Goal: Task Accomplishment & Management: Use online tool/utility

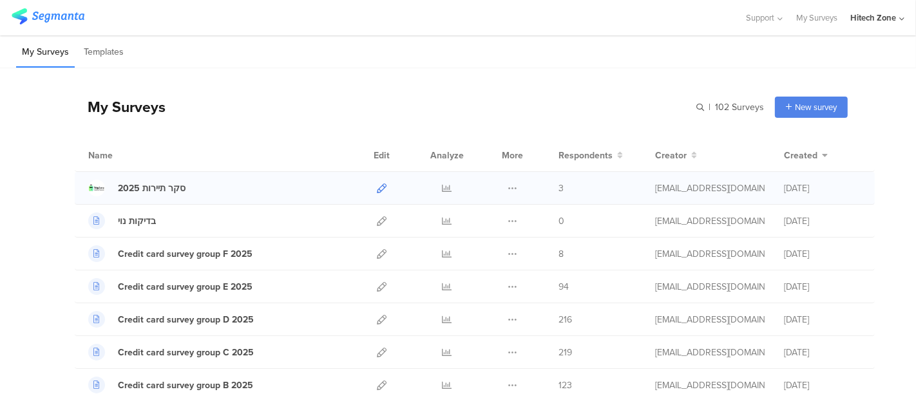
click at [377, 184] on icon at bounding box center [382, 189] width 10 height 10
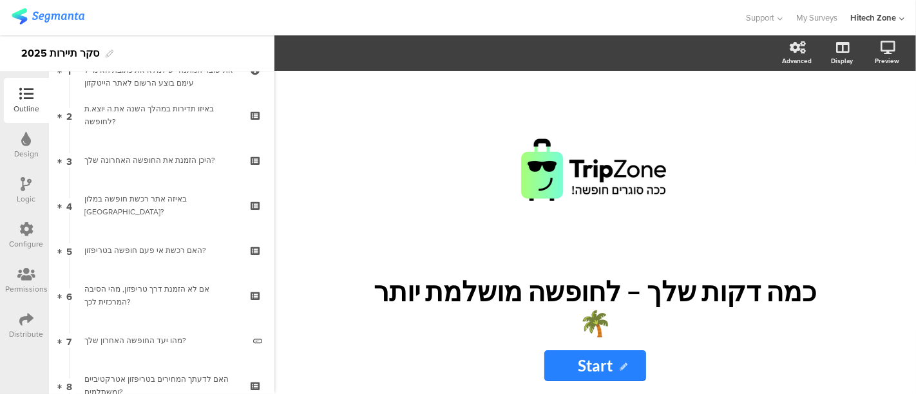
scroll to position [77, 0]
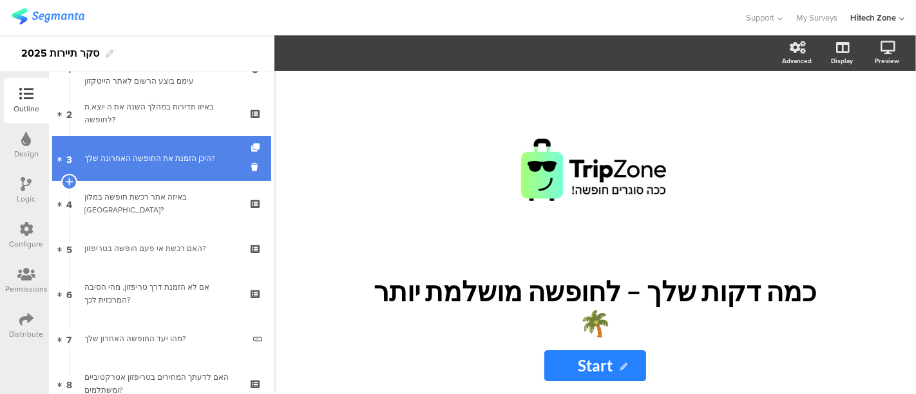
click at [125, 157] on div "היכן הזמנת את החופשה האחרונה שלך?" at bounding box center [161, 158] width 154 height 13
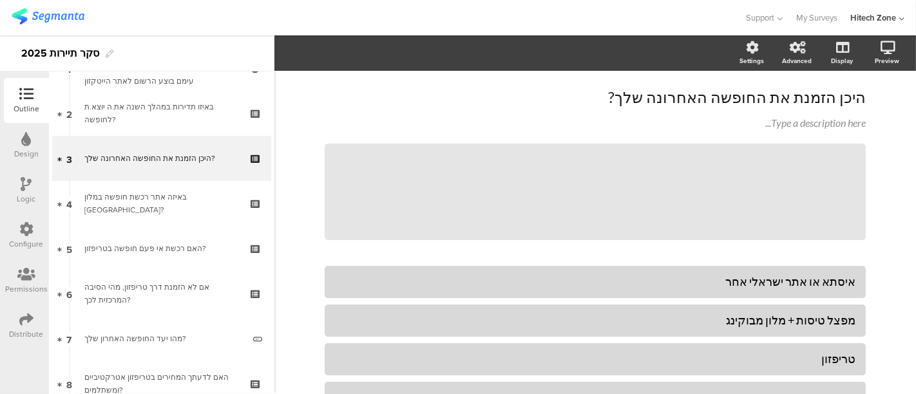
scroll to position [49, 0]
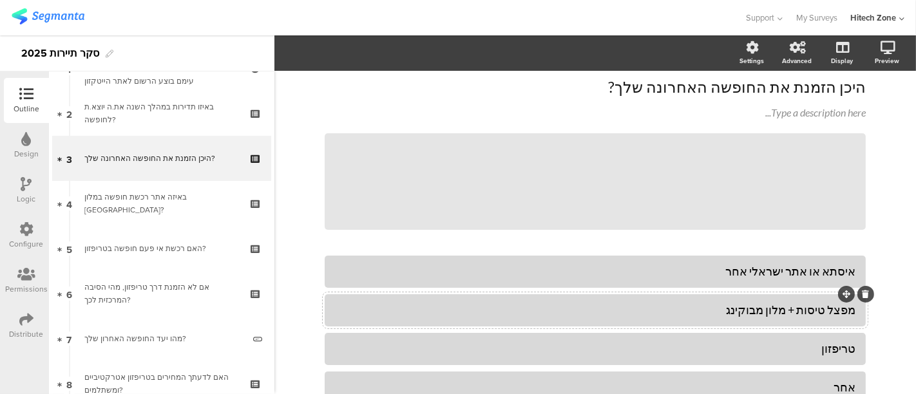
click at [820, 309] on div "מפצל טיסות + מלון מבוקינג" at bounding box center [595, 310] width 520 height 15
click at [830, 315] on div "מפצל טיסות + מלון מבוקינג" at bounding box center [595, 310] width 520 height 15
drag, startPoint x: 732, startPoint y: 312, endPoint x: 723, endPoint y: 333, distance: 22.5
click at [729, 319] on div "אני נוטה להזמין בנפרד טיסות + מלון מבוקינג" at bounding box center [595, 309] width 520 height 21
click at [801, 313] on div "אני נוטה להזמין בנפרד טיסות ובתי מלון" at bounding box center [595, 310] width 520 height 15
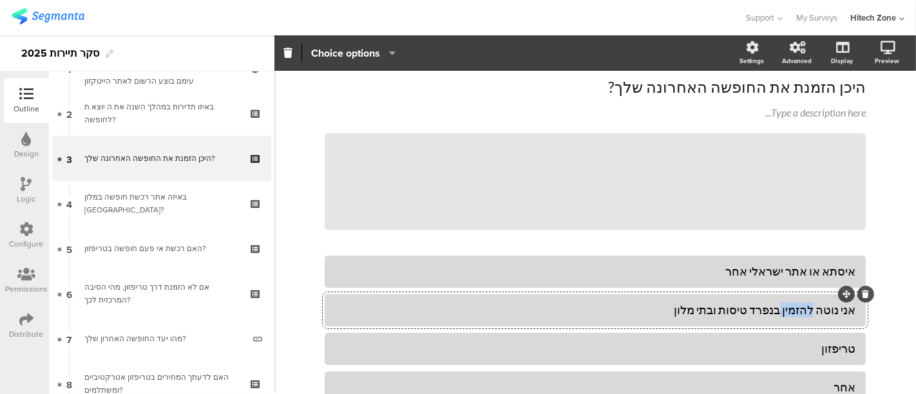
click at [801, 313] on div "אני נוטה להזמין בנפרד טיסות ובתי מלון" at bounding box center [595, 310] width 520 height 15
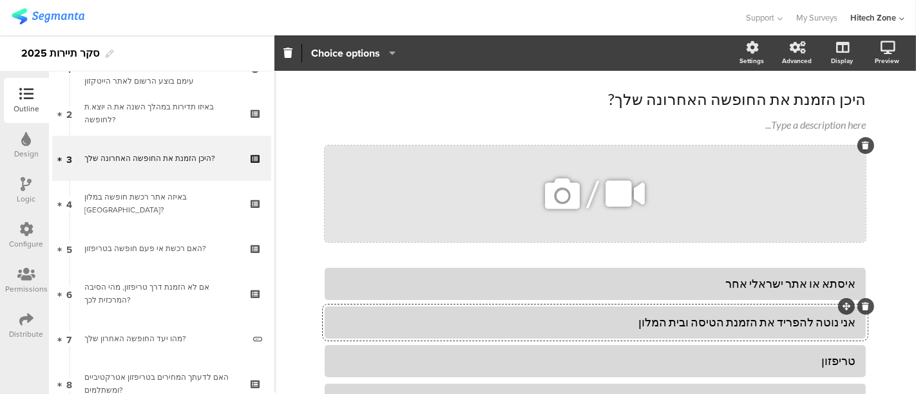
scroll to position [0, 0]
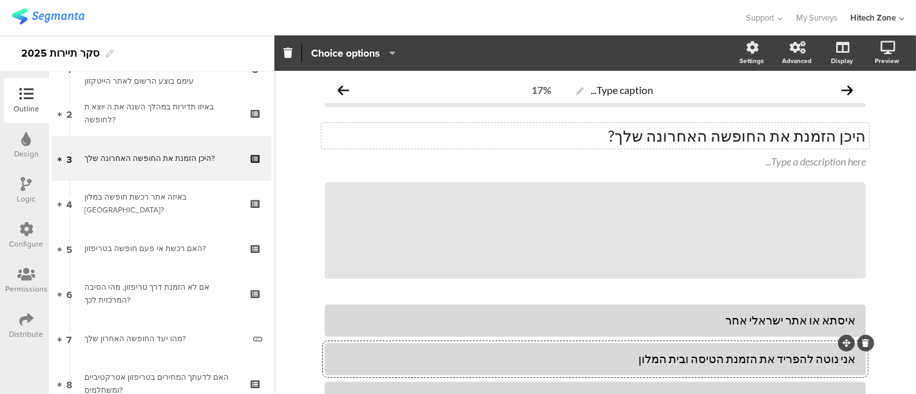
click at [669, 138] on div "היכן הזמנת את החופשה האחרונה שלך? היכן הזמנת את החופשה האחרונה שלך?" at bounding box center [594, 136] width 547 height 26
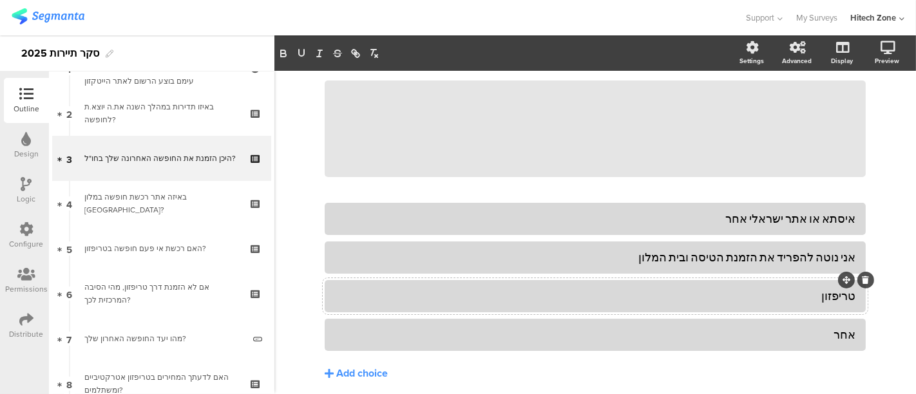
scroll to position [106, 0]
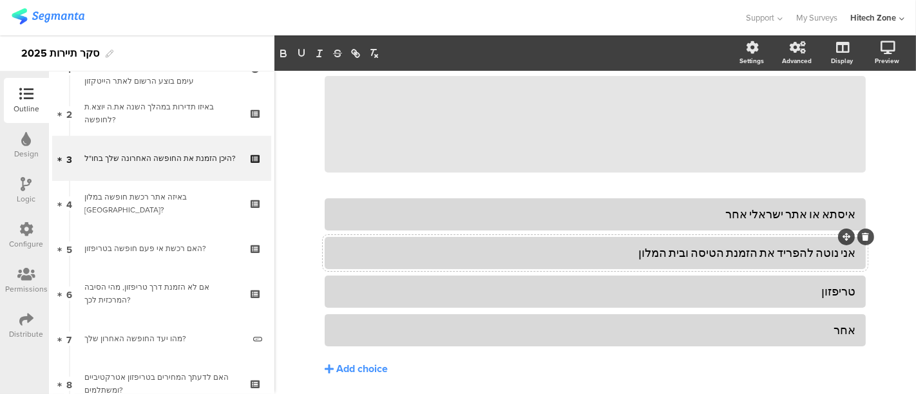
click at [799, 259] on div "אני נוטה להפריד את הזמנת הטיסה ובית המלון" at bounding box center [595, 252] width 520 height 15
click at [768, 295] on div "טריפזון" at bounding box center [595, 291] width 520 height 15
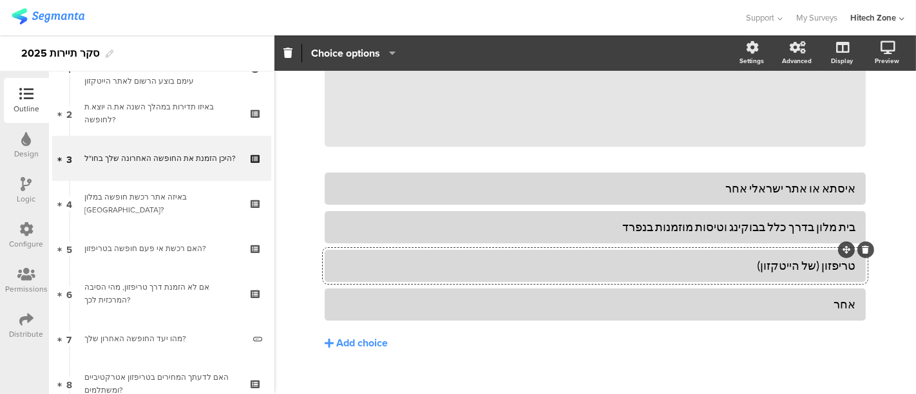
scroll to position [140, 0]
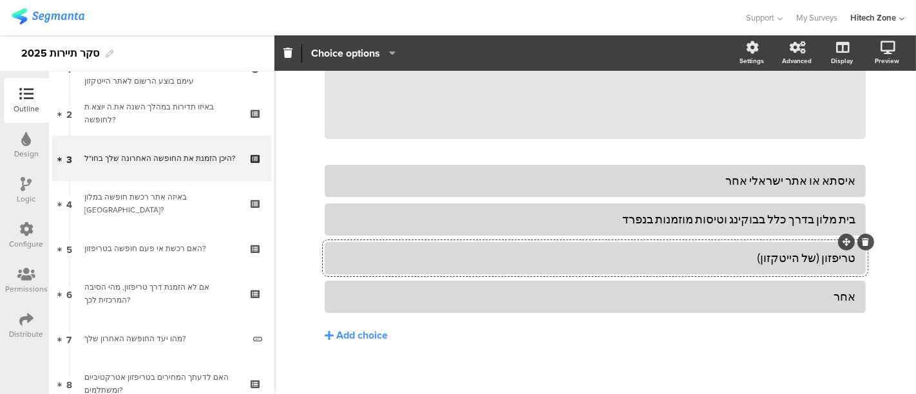
click at [808, 256] on div "טריפזון (של הייטקזון)" at bounding box center [595, 258] width 520 height 15
click at [891, 274] on div "Type caption... 17% היכן הזמנת את החופשה האחרונה שלך בחו"ל? היכן הזמנת את החופש…" at bounding box center [595, 167] width 642 height 472
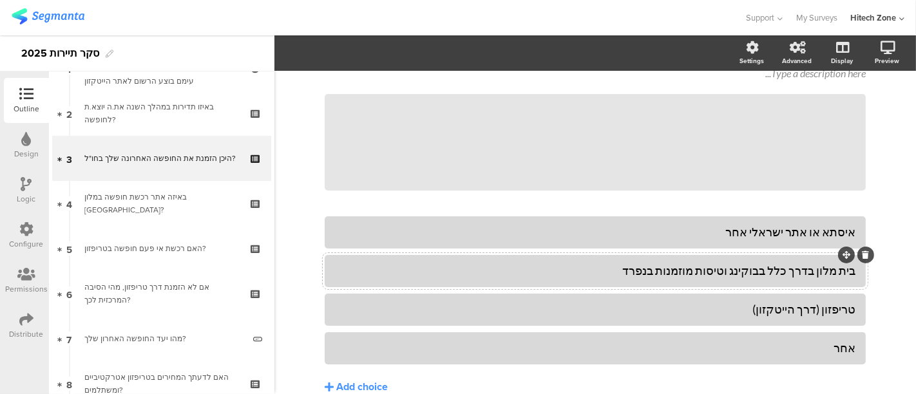
scroll to position [99, 0]
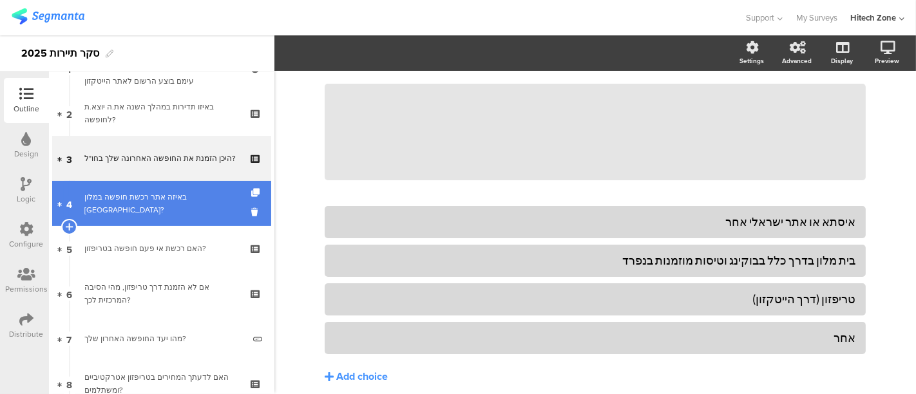
click at [162, 215] on link "4 באיזה אתר רכשת חופשה במלון [GEOGRAPHIC_DATA]?" at bounding box center [161, 203] width 219 height 45
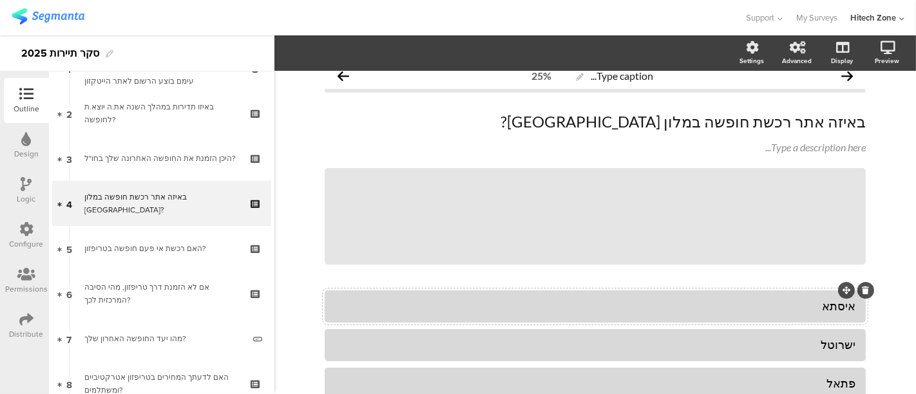
scroll to position [1, 0]
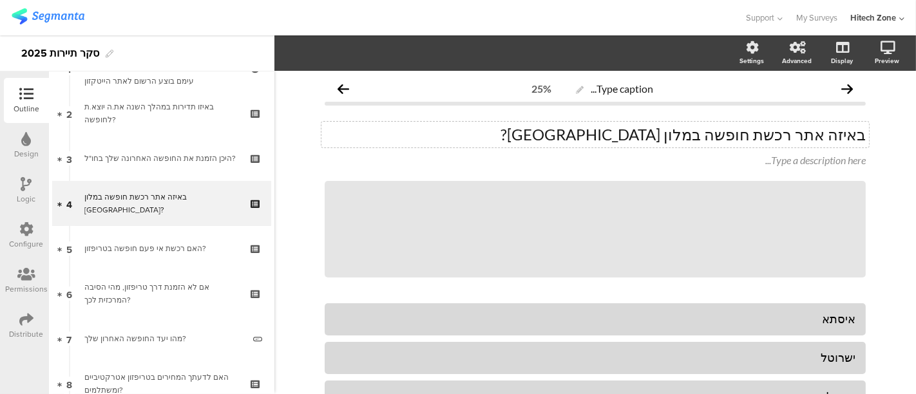
click at [765, 139] on div "באיזה אתר רכשת חופשה במלון [GEOGRAPHIC_DATA]? באיזה אתר רכשת חופשה במלון [GEOGR…" at bounding box center [594, 135] width 547 height 26
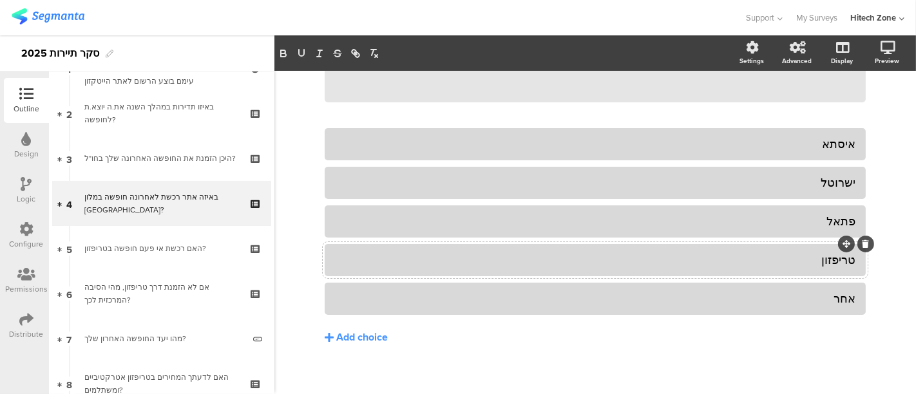
scroll to position [186, 0]
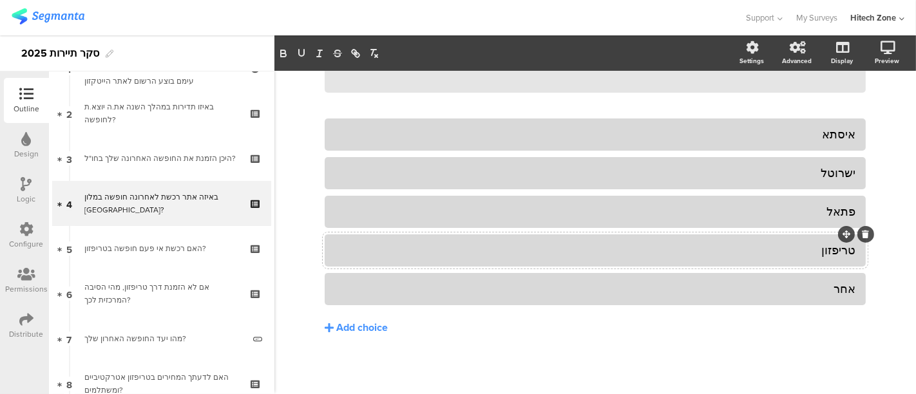
click at [572, 251] on div "טריפזון" at bounding box center [595, 250] width 520 height 15
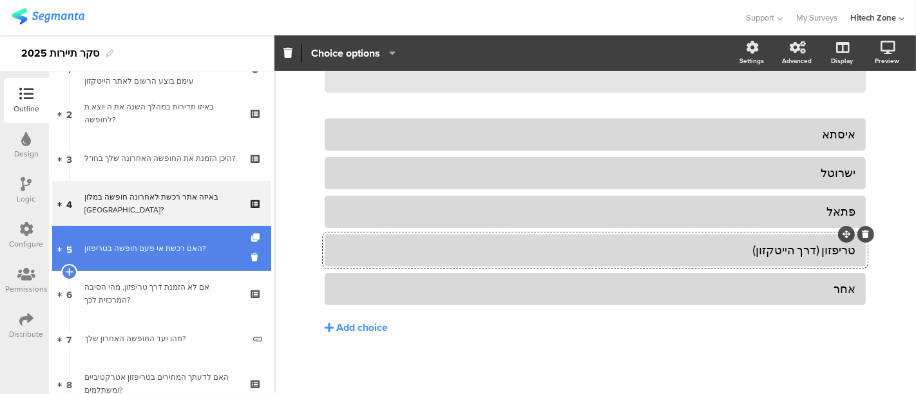
click at [164, 252] on div "האם רכשת אי פעם חופשה בטריפזון?" at bounding box center [161, 248] width 154 height 13
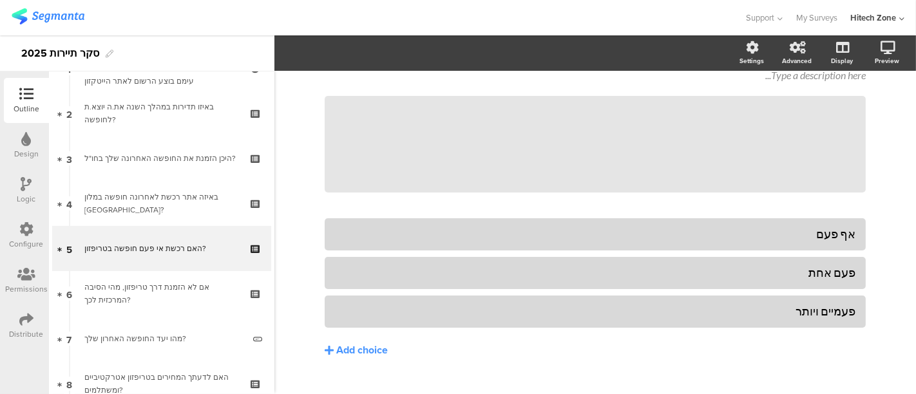
scroll to position [103, 0]
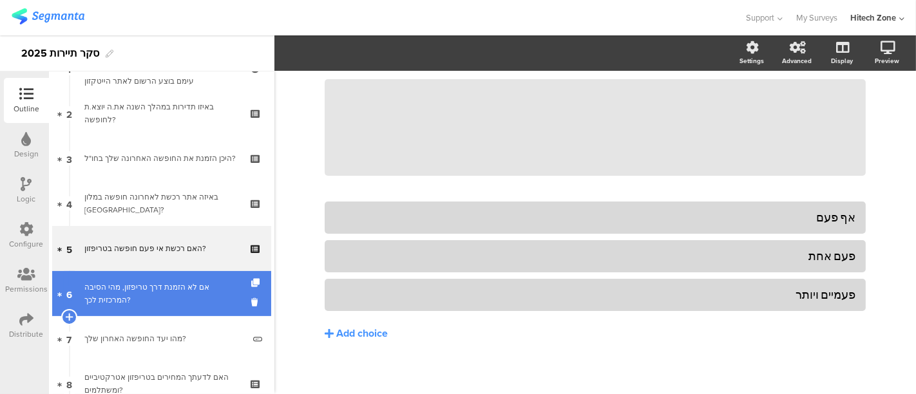
click at [144, 294] on div "אם לא הזמנת דרך טריפזון, מהי הסיבה המרכזית לכך?" at bounding box center [161, 294] width 154 height 26
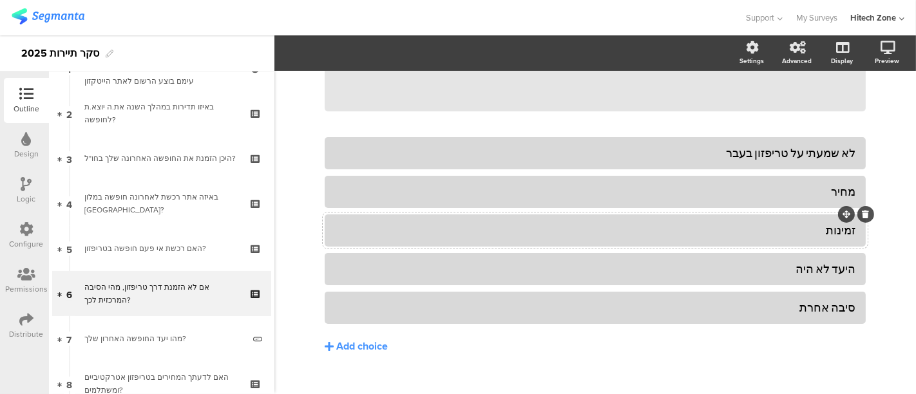
scroll to position [186, 0]
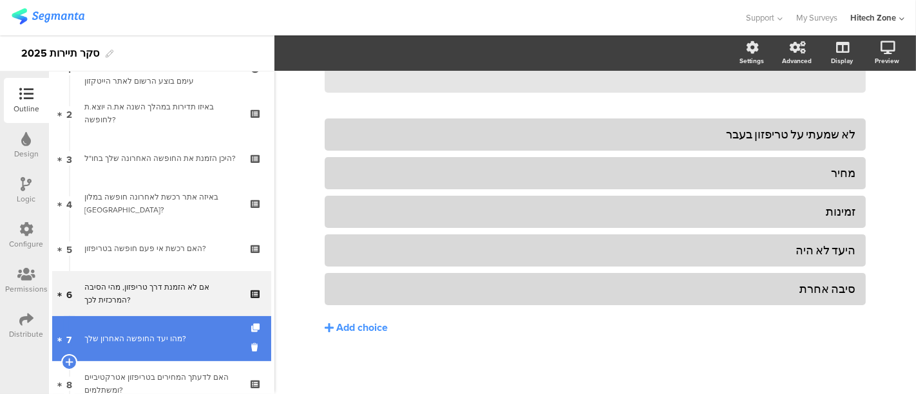
click at [142, 348] on link "7 מהו יעד החופשה האחרון שלך?" at bounding box center [161, 338] width 219 height 45
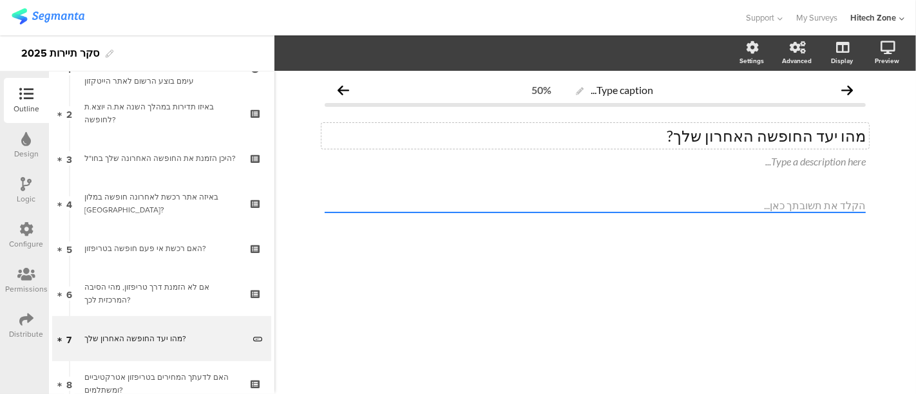
click at [843, 131] on div "מהו יעד החופשה האחרון שלך? מהו יעד החופשה האחרון שלך?" at bounding box center [594, 136] width 547 height 26
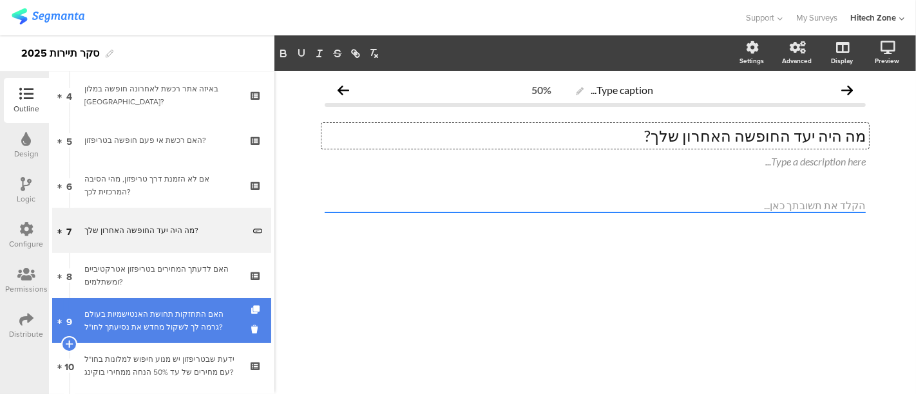
scroll to position [187, 0]
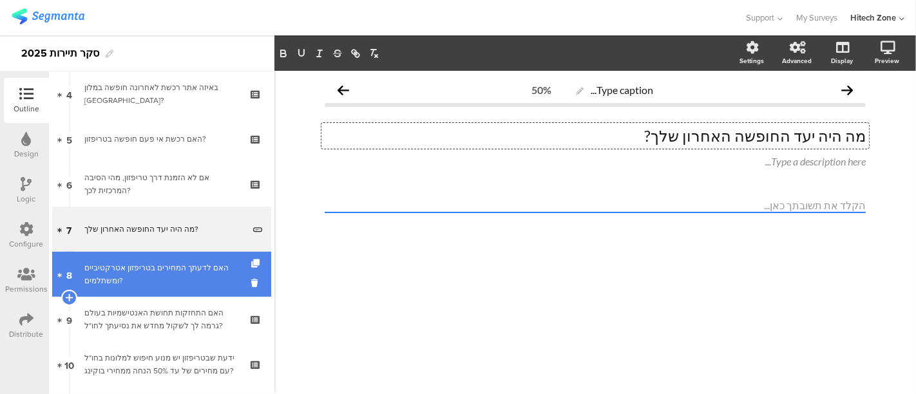
click at [155, 280] on div "האם לדעתך המחירים בטריפזון אטרקטיביים ומשתלמים?" at bounding box center [161, 274] width 154 height 26
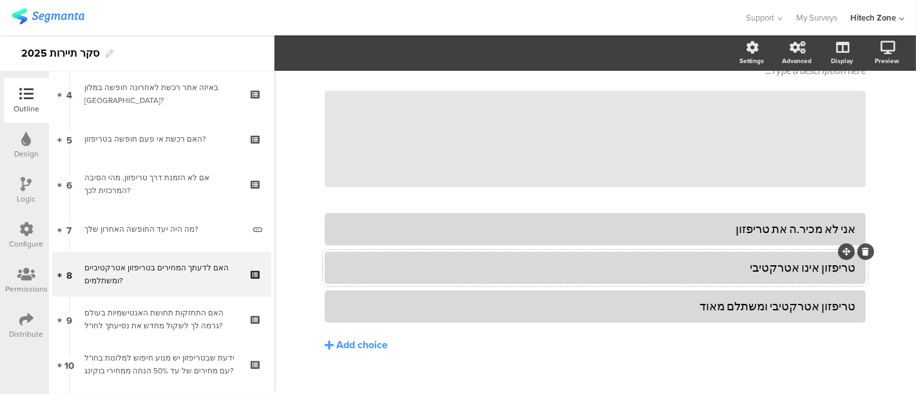
scroll to position [95, 0]
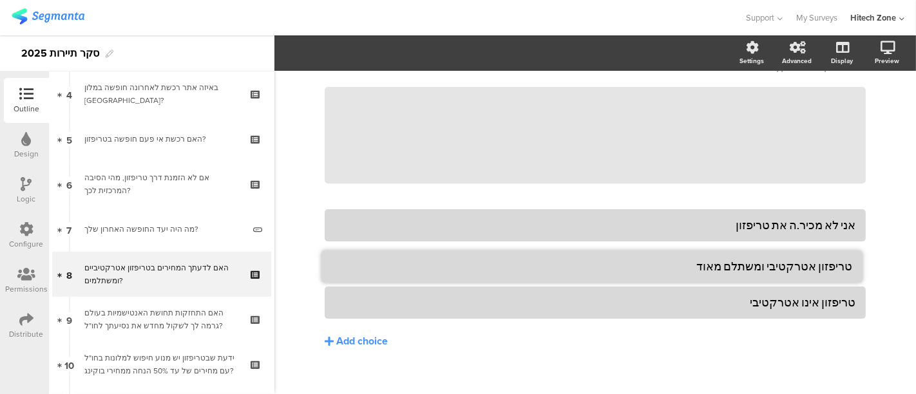
drag, startPoint x: 842, startPoint y: 287, endPoint x: 839, endPoint y: 249, distance: 38.1
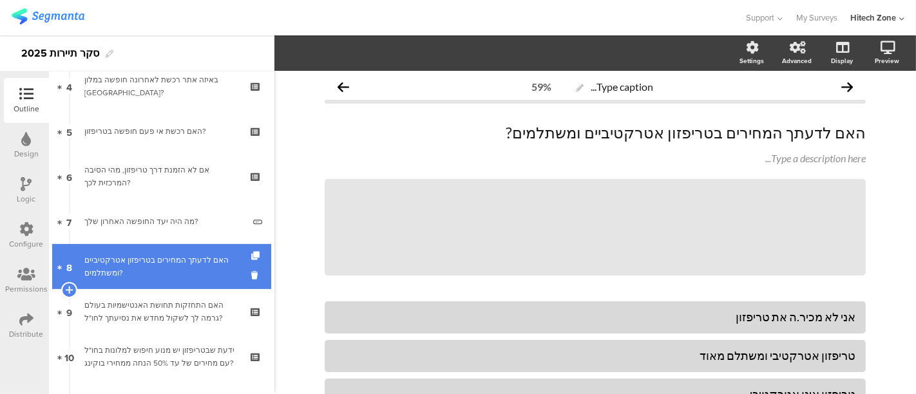
scroll to position [196, 0]
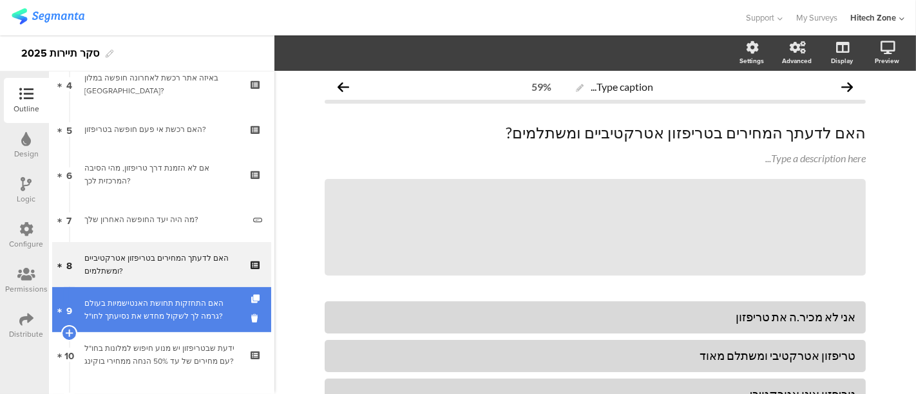
click at [142, 304] on div "האם התחזקות תחושת האנטישמיות בעולם גרמה לך לשקול מחדש את נסיעתך לחו"ל?" at bounding box center [161, 310] width 154 height 26
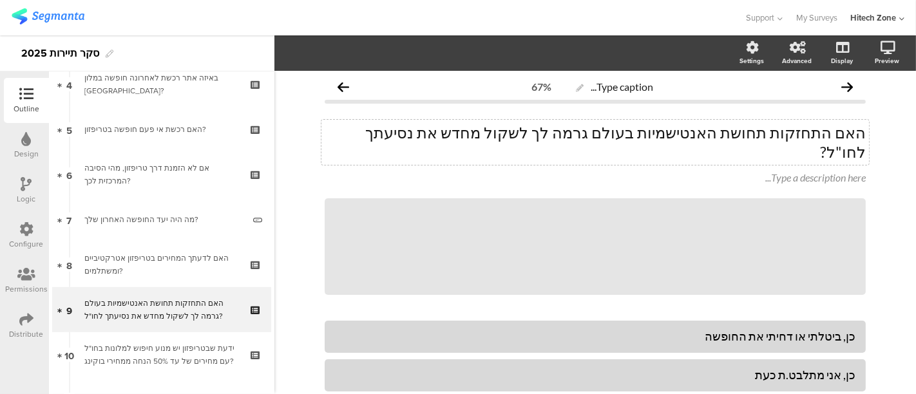
click at [514, 133] on div "האם התחזקות תחושת האנטישמיות בעולם גרמה לך לשקול מחדש את נסיעתך לחו"ל? האם התחז…" at bounding box center [594, 142] width 547 height 45
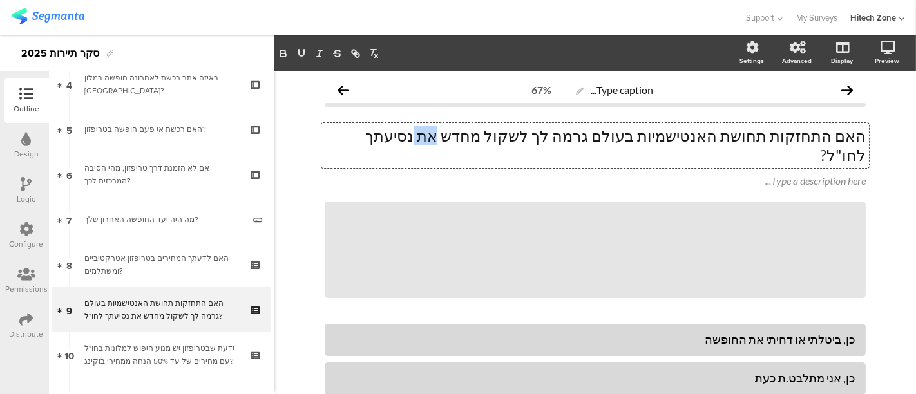
click at [514, 133] on p "האם התחזקות תחושת האנטישמיות בעולם גרמה לך לשקול מחדש את נסיעתך לחו"ל?" at bounding box center [595, 145] width 541 height 39
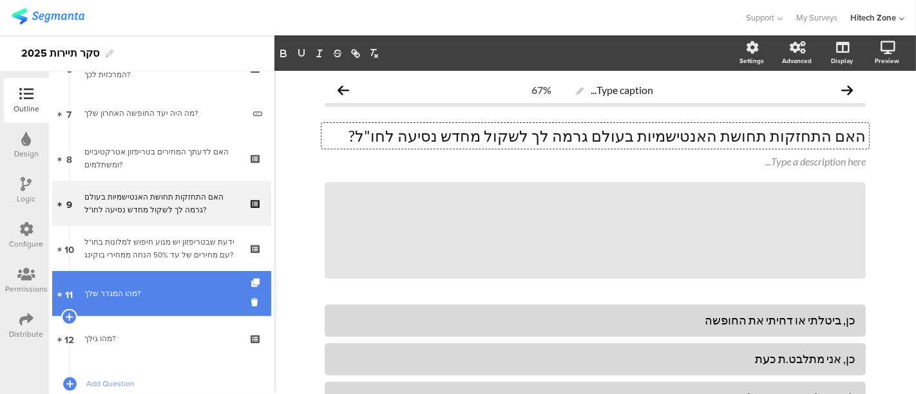
scroll to position [309, 0]
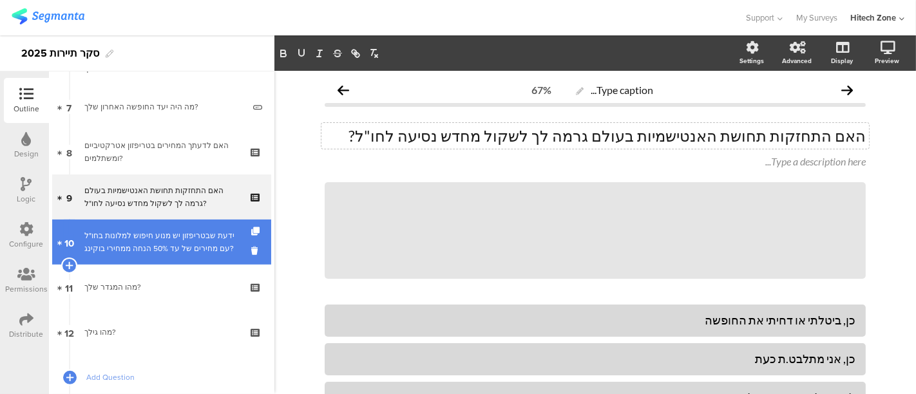
click at [131, 242] on div "ידעת שבטריפזון יש מנוע חיפוש למלונות בחו"ל עם מחירים של עד 50% הנחה ממחירי בוקי…" at bounding box center [161, 242] width 154 height 26
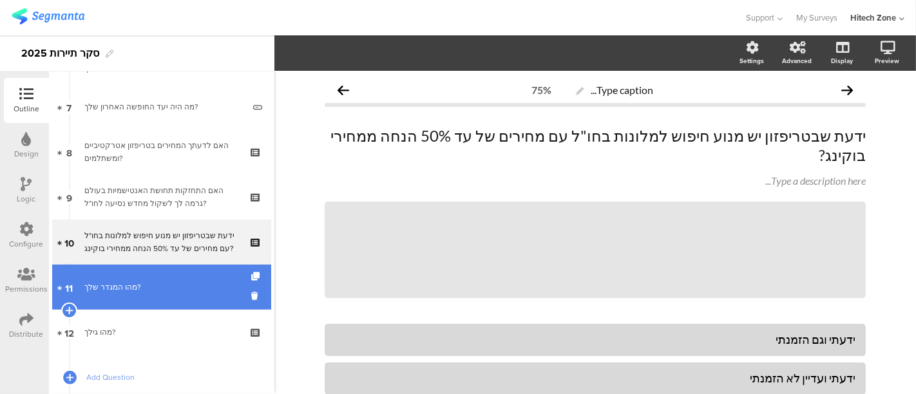
click at [135, 287] on div "מהו המגדר שלך?" at bounding box center [161, 287] width 154 height 13
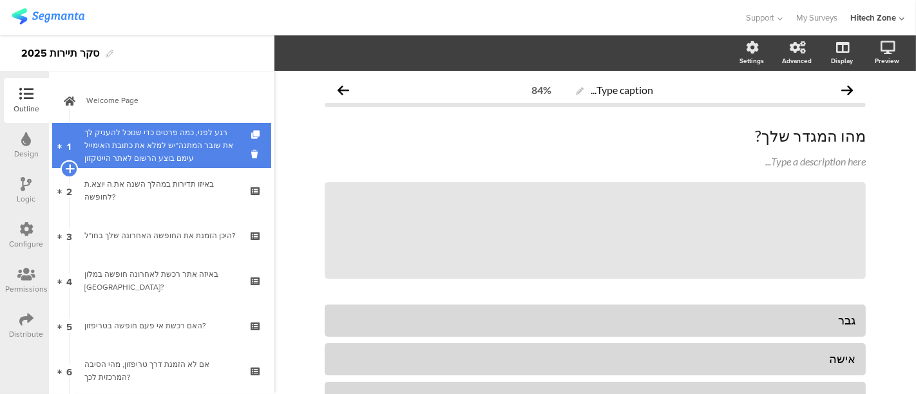
click at [66, 171] on icon at bounding box center [69, 169] width 8 height 12
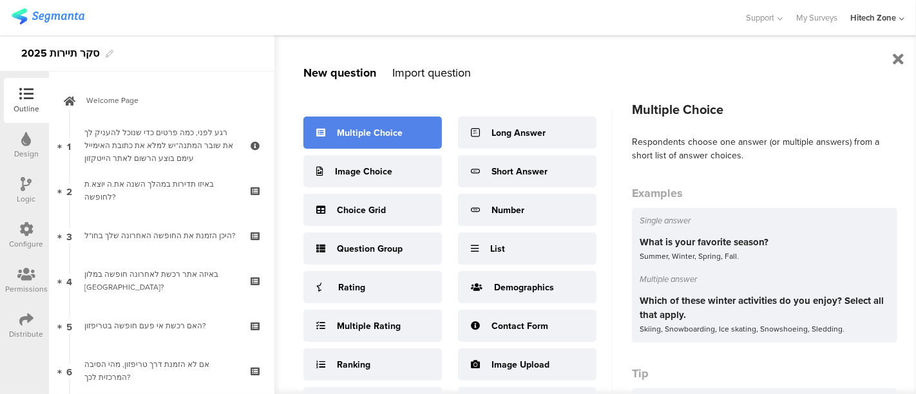
click at [386, 126] on div "Multiple Choice" at bounding box center [370, 133] width 66 height 14
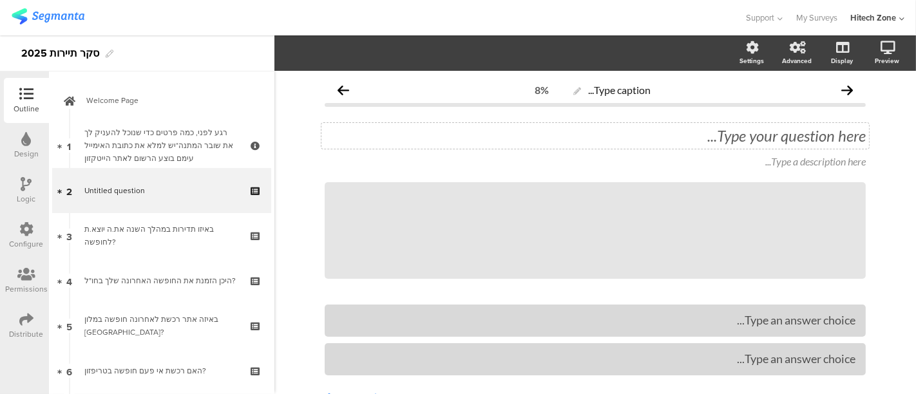
click at [739, 128] on div "Type your question here..." at bounding box center [594, 136] width 547 height 26
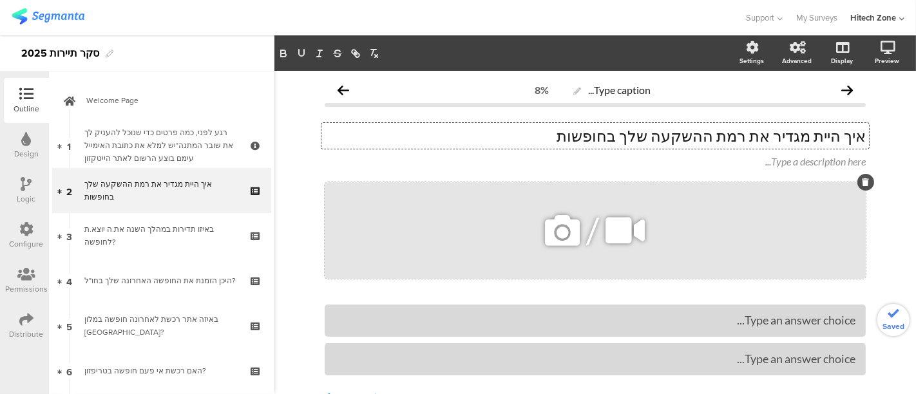
click at [708, 211] on div "/" at bounding box center [595, 230] width 541 height 97
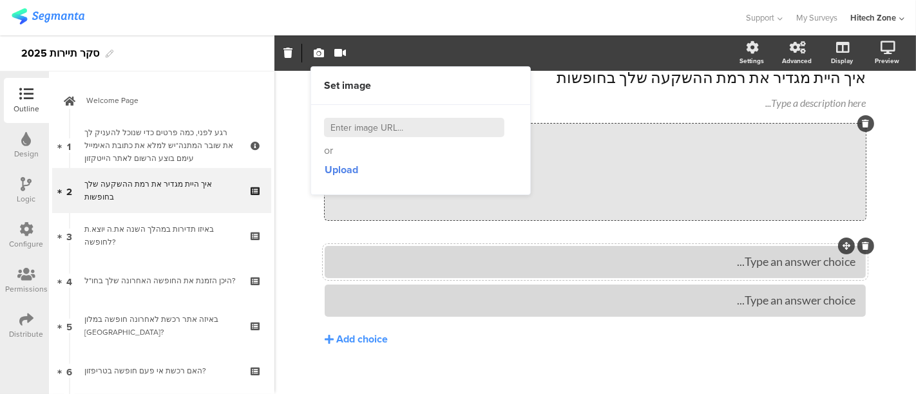
scroll to position [71, 0]
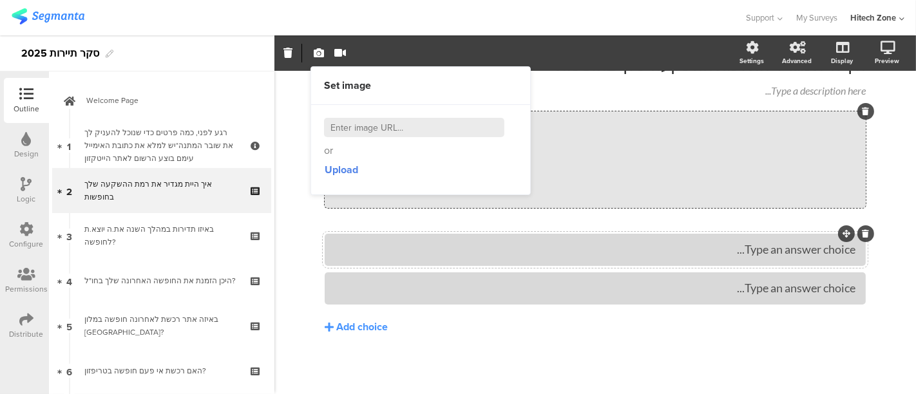
click at [728, 261] on div at bounding box center [595, 250] width 541 height 32
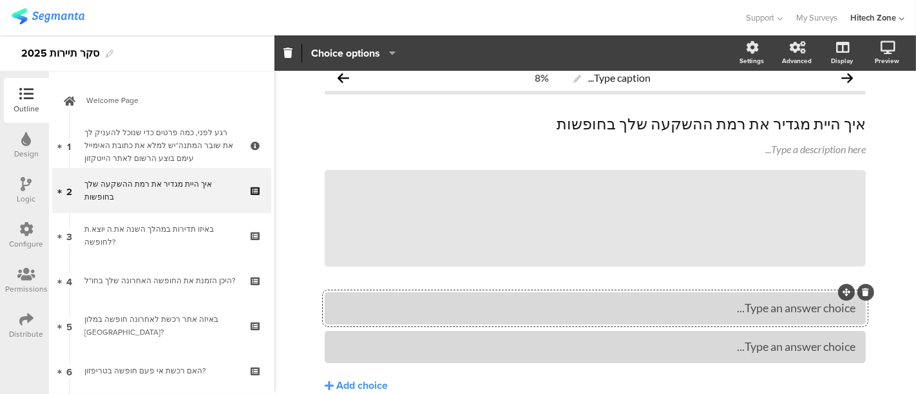
scroll to position [3, 0]
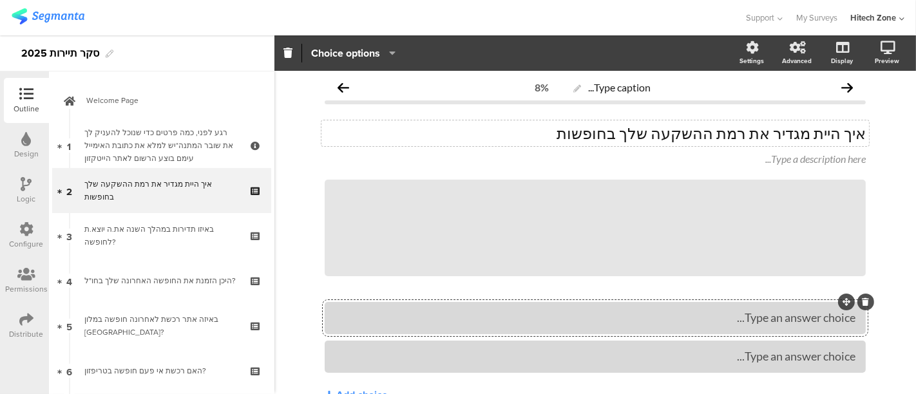
click at [743, 137] on div "איך היית מגדיר את רמת ההשקעה שלך בחופשות איך היית מגדיר את רמת ההשקעה שלך בחופש…" at bounding box center [594, 133] width 547 height 26
click at [743, 137] on p "איך היית מגדיר את רמת ההשקעה שלך בחופשות" at bounding box center [595, 133] width 541 height 19
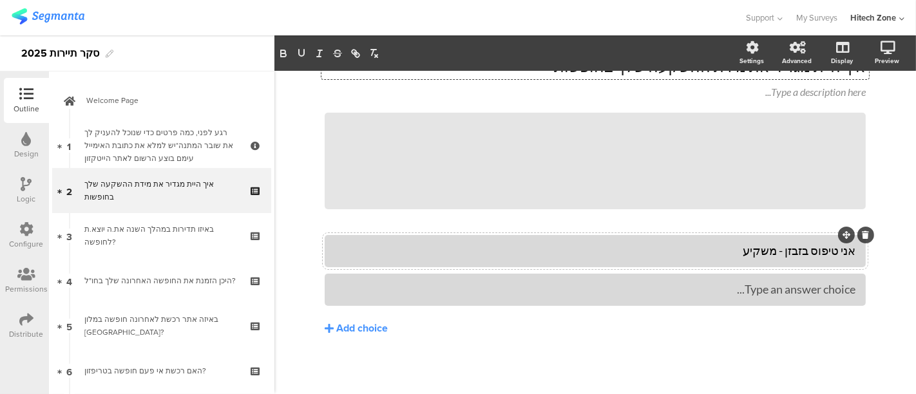
scroll to position [71, 0]
click at [714, 251] on div "אני טיפוס בזבזן - משקיע" at bounding box center [595, 249] width 520 height 15
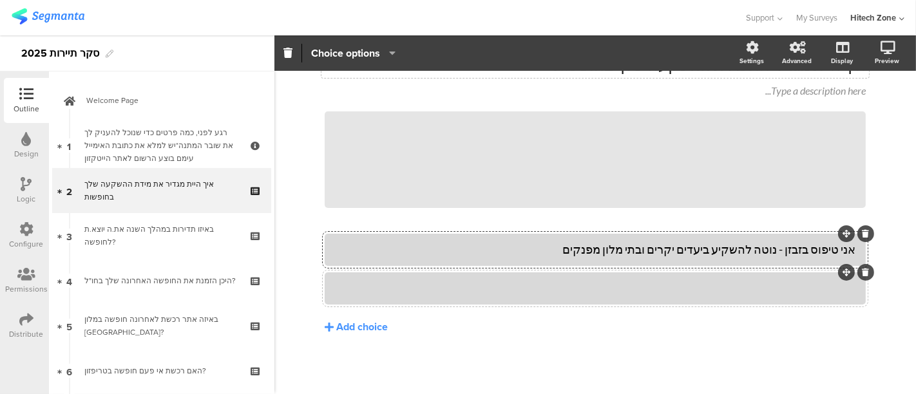
click at [708, 283] on div at bounding box center [595, 288] width 520 height 15
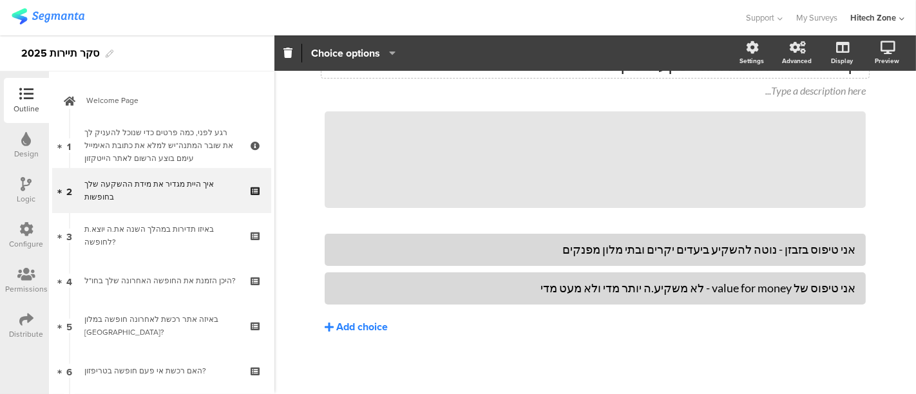
click at [353, 326] on div "Add choice" at bounding box center [362, 328] width 52 height 14
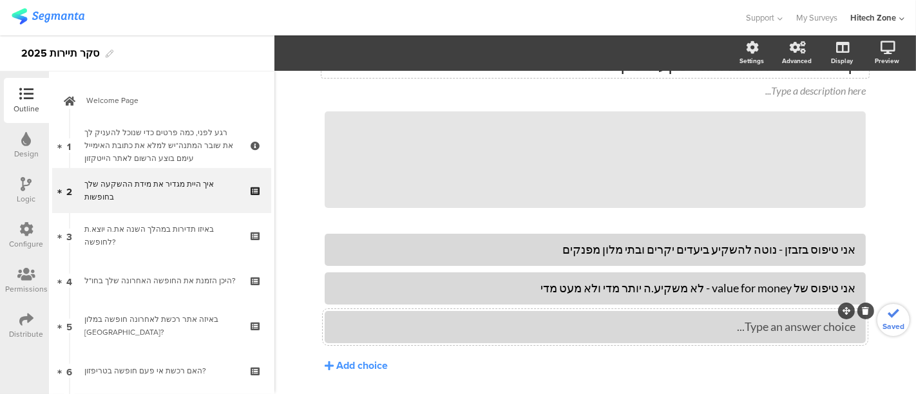
click at [325, 350] on button "Add choice" at bounding box center [595, 366] width 541 height 32
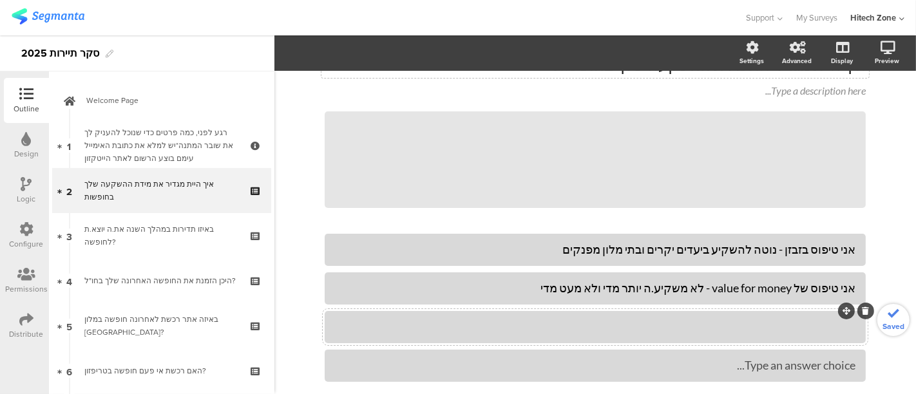
click at [638, 328] on div at bounding box center [595, 326] width 520 height 15
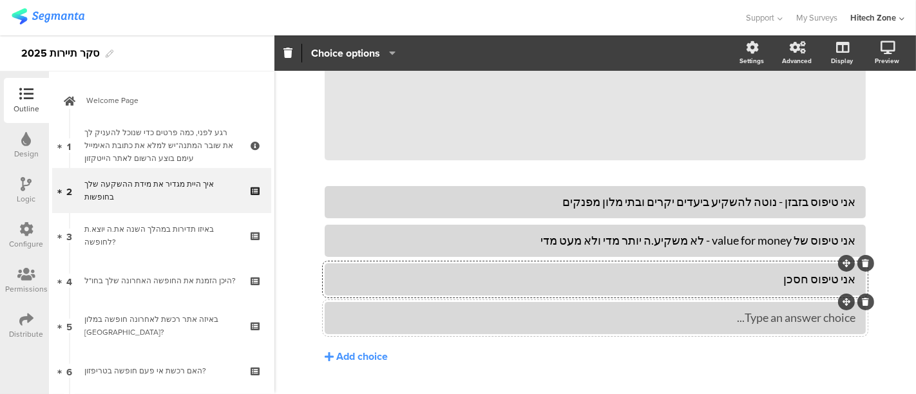
scroll to position [131, 0]
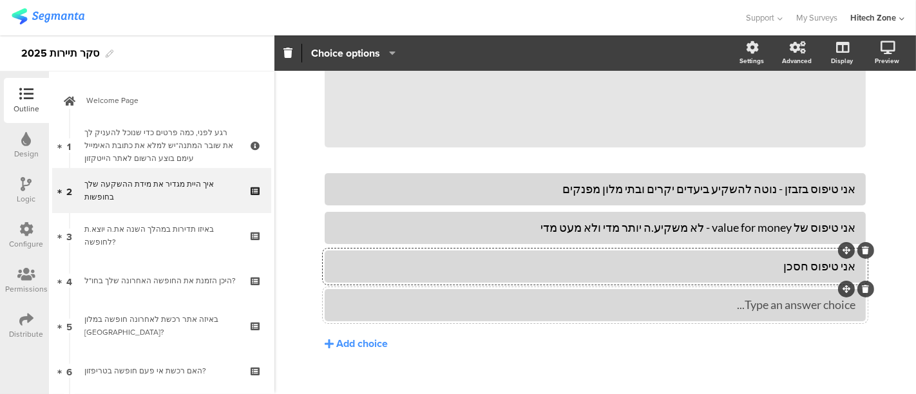
click at [862, 285] on icon at bounding box center [865, 289] width 7 height 8
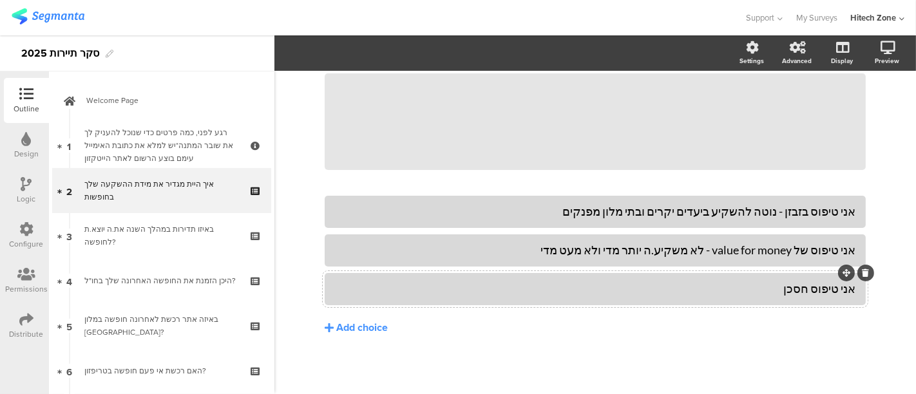
click at [716, 288] on div "אני טיפוס חסכן" at bounding box center [595, 288] width 520 height 15
click at [808, 214] on div "אני טיפוס בזבזן - נוטה להשקיע ביעדים יקרים ובתי מלון מפנקים" at bounding box center [595, 211] width 520 height 15
click at [739, 289] on div "אני טיפוס חסכן יחסית -" at bounding box center [595, 288] width 520 height 15
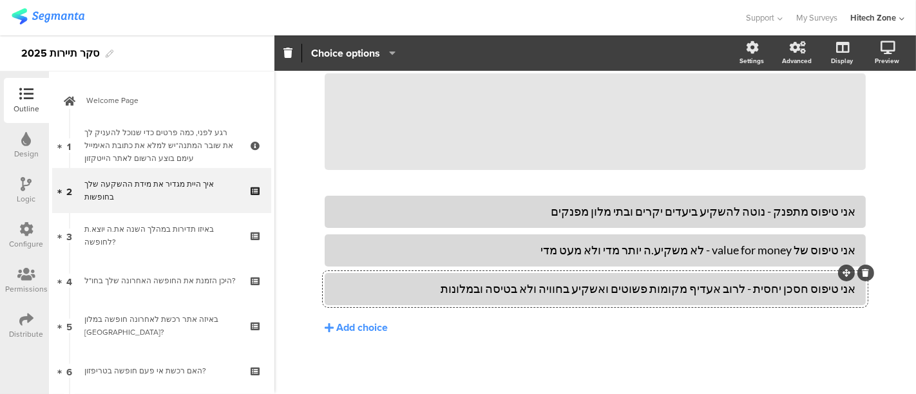
click at [549, 291] on div "אני טיפוס חסכן יחסית - לרוב אעדיף מקומות פשוטים ואשקיע בחוויה ולא בטיסה ובמלונות" at bounding box center [595, 288] width 520 height 15
click at [706, 252] on div "אני טיפוס של value for money - לא משקיע.ה יותר מדי ולא מעט מדי" at bounding box center [595, 250] width 520 height 15
click at [758, 287] on div "אני טיפוס חסכן יחסית - לרוב אעדיף מקומות פשוטים ואשקיע בחוויה ולא בטיסות ובמלונ…" at bounding box center [595, 288] width 520 height 15
click at [679, 290] on div "אני טיפוס חסכן יחסית - מתמקד בחוויה ולא קונה טיסות ומלונות יקרים מדי" at bounding box center [595, 288] width 520 height 15
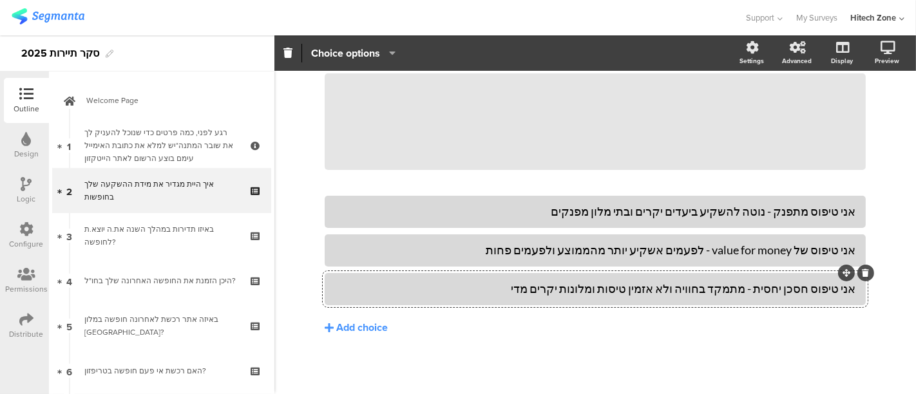
click at [748, 290] on div "אני טיפוס חסכן יחסית - מתמקד בחוויה ולא אזמין טיסות ומלונות יקרים מדי" at bounding box center [595, 288] width 520 height 15
click at [668, 291] on div "אני טיפוס חסכן יחסית - עם מיקוד בחוויה ולא אזמין טיסות ומלונות יקרים מדי" at bounding box center [595, 288] width 520 height 15
click at [642, 292] on div "אני טיפוס חסכן יחסית - עם מיקוד בחוויה ולא בטיסות ומלונות יקרים מדי" at bounding box center [595, 288] width 520 height 15
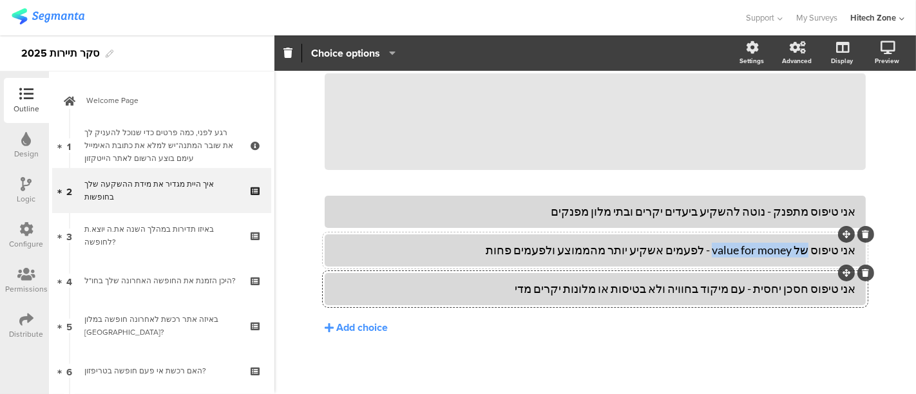
drag, startPoint x: 810, startPoint y: 251, endPoint x: 715, endPoint y: 256, distance: 95.5
click at [715, 256] on div "אני טיפוס של value for money - לפעמים אשקיע יותר מהממוצע ולפעמים פחות" at bounding box center [595, 250] width 520 height 15
click at [879, 339] on div "Type caption... 8% איך היית מגדיר את מידת ההשקעה שלך בחופשות איך היית מגדיר את …" at bounding box center [595, 178] width 642 height 433
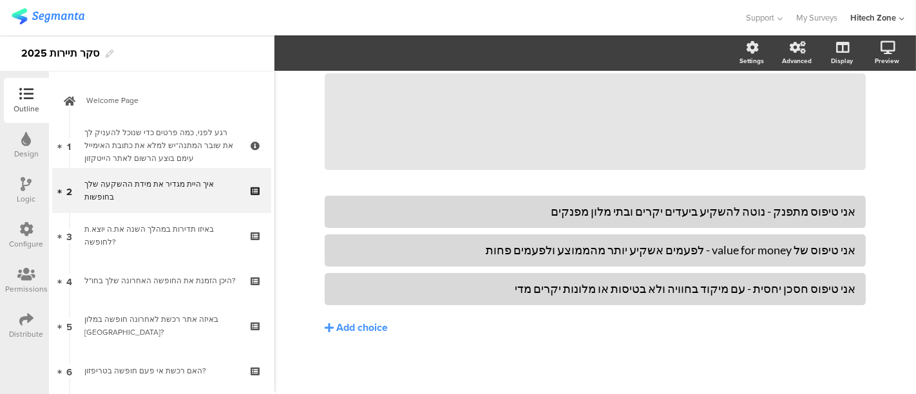
click at [728, 345] on div "אני טיפוס מתפנק - נוטה להשקיע ביעדים יקרים ובתי מלון מפנקים אני טיפוס של value …" at bounding box center [595, 292] width 541 height 193
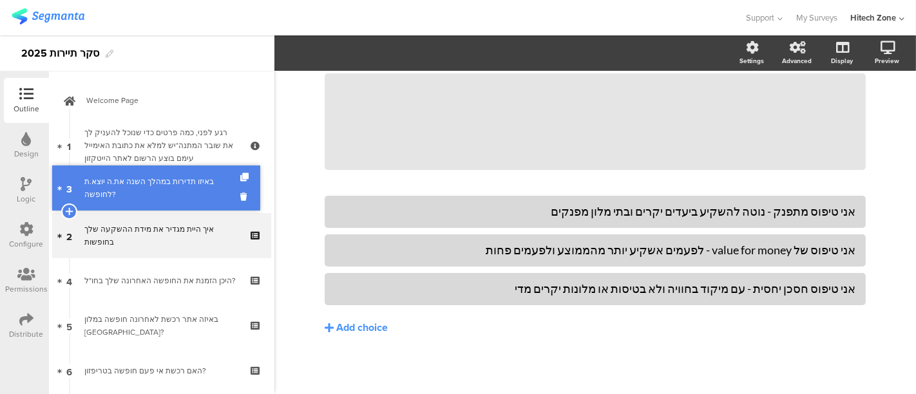
drag, startPoint x: 125, startPoint y: 237, endPoint x: 129, endPoint y: 187, distance: 49.7
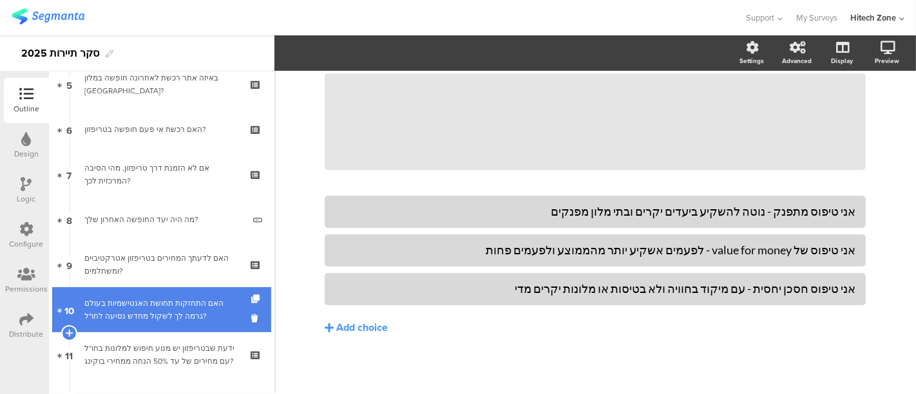
scroll to position [246, 0]
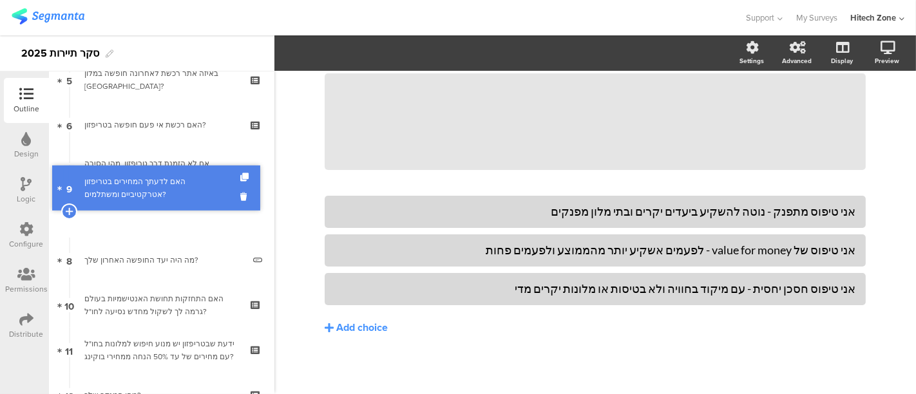
drag, startPoint x: 132, startPoint y: 252, endPoint x: 128, endPoint y: 180, distance: 72.3
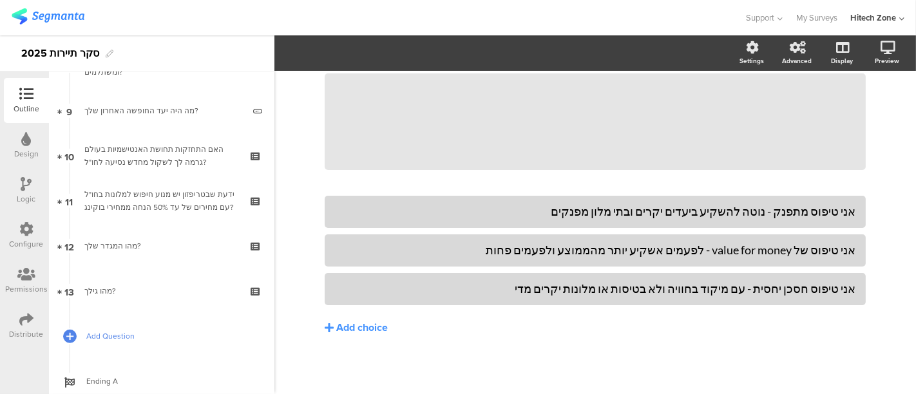
scroll to position [433, 0]
